Goal: Check status: Check status

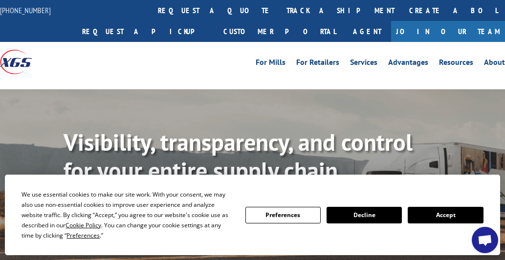
click at [456, 220] on button "Accept" at bounding box center [444, 215] width 75 height 17
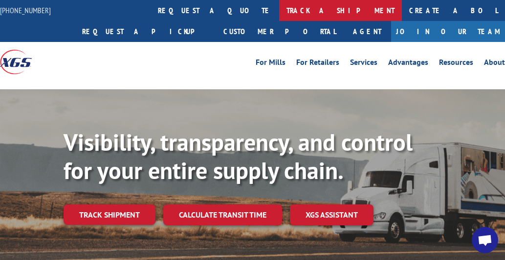
click at [279, 8] on link "track a shipment" at bounding box center [340, 10] width 123 height 21
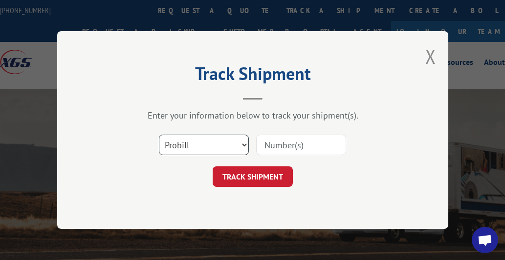
click at [201, 146] on select "Select category... Probill BOL PO" at bounding box center [204, 145] width 90 height 21
select select "bol"
click at [159, 135] on select "Select category... Probill BOL PO" at bounding box center [204, 145] width 90 height 21
click at [309, 148] on input at bounding box center [301, 145] width 90 height 21
type input "3375269"
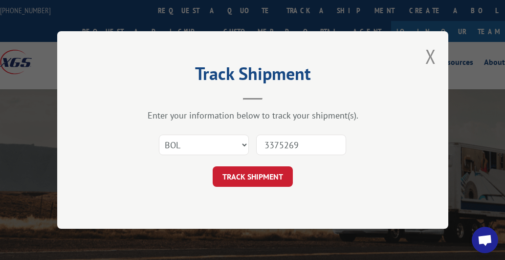
click button "TRACK SHIPMENT" at bounding box center [252, 177] width 80 height 21
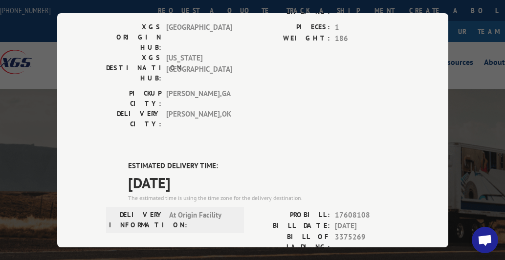
scroll to position [195, 0]
